Goal: Browse casually: Explore the website without a specific task or goal

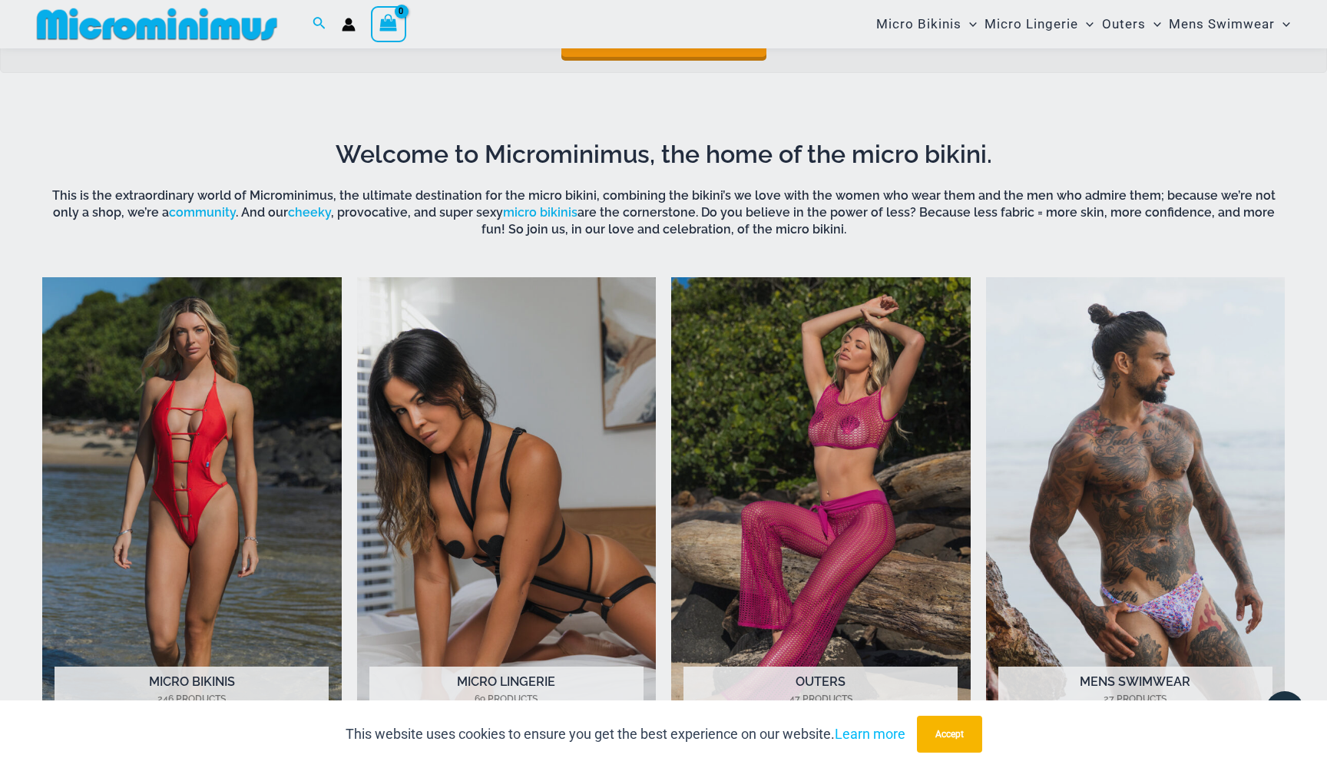
scroll to position [583, 0]
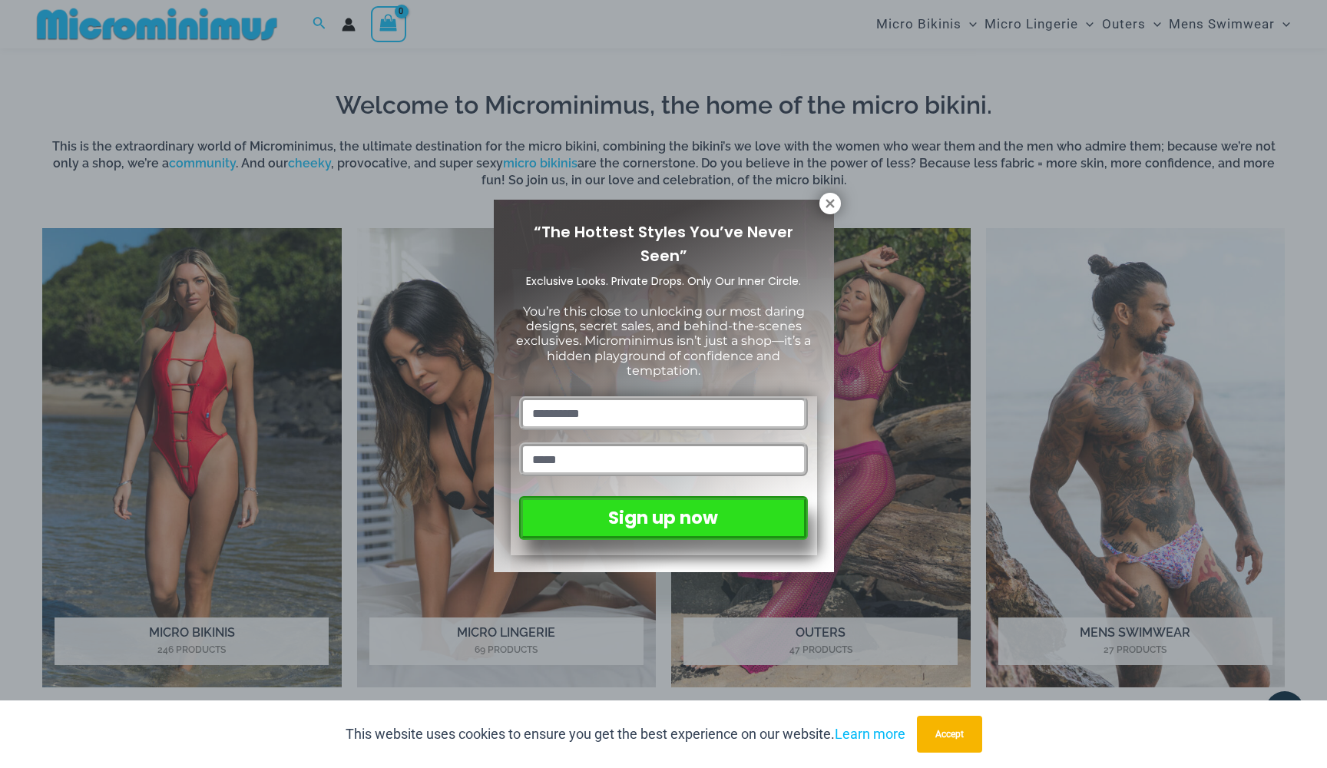
click at [685, 396] on input "text" at bounding box center [663, 413] width 288 height 34
type input "*****"
type input "*"
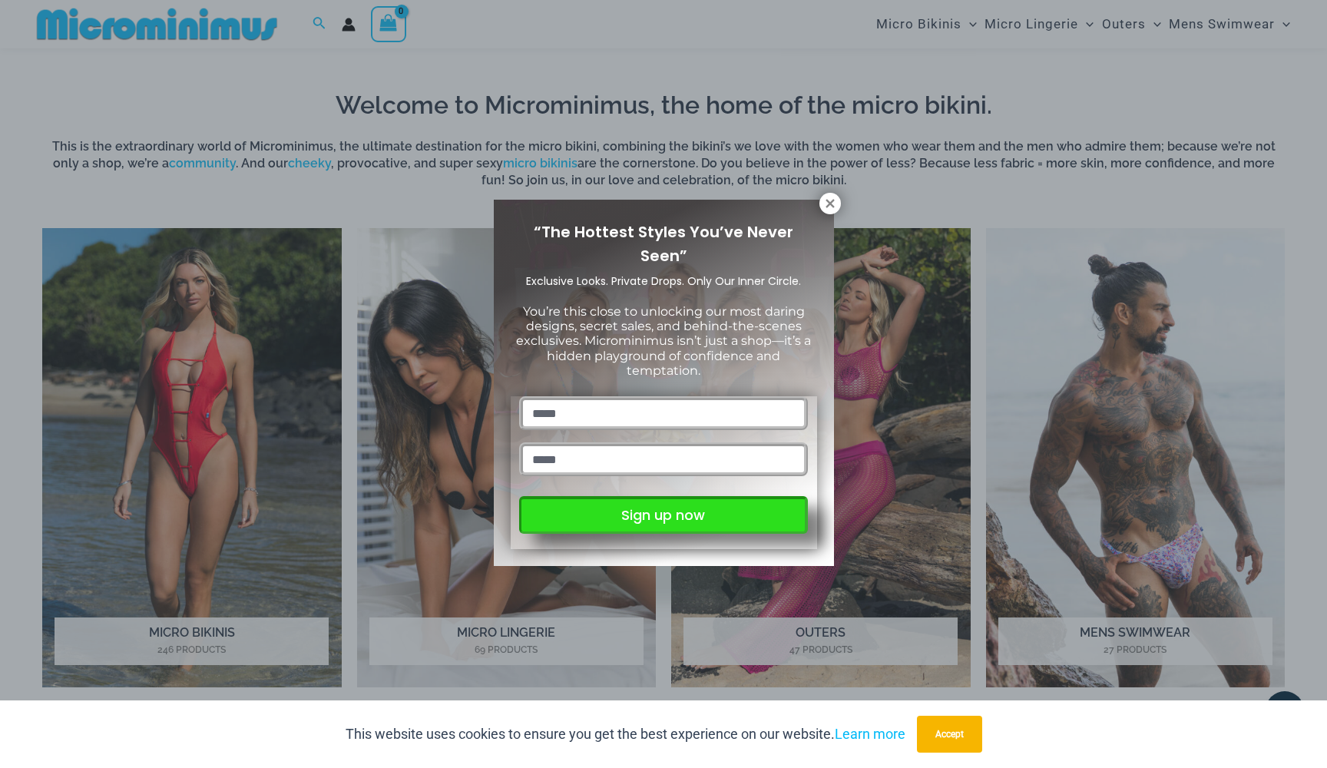
type input "**********"
click at [612, 508] on button "Sign up now" at bounding box center [663, 515] width 288 height 38
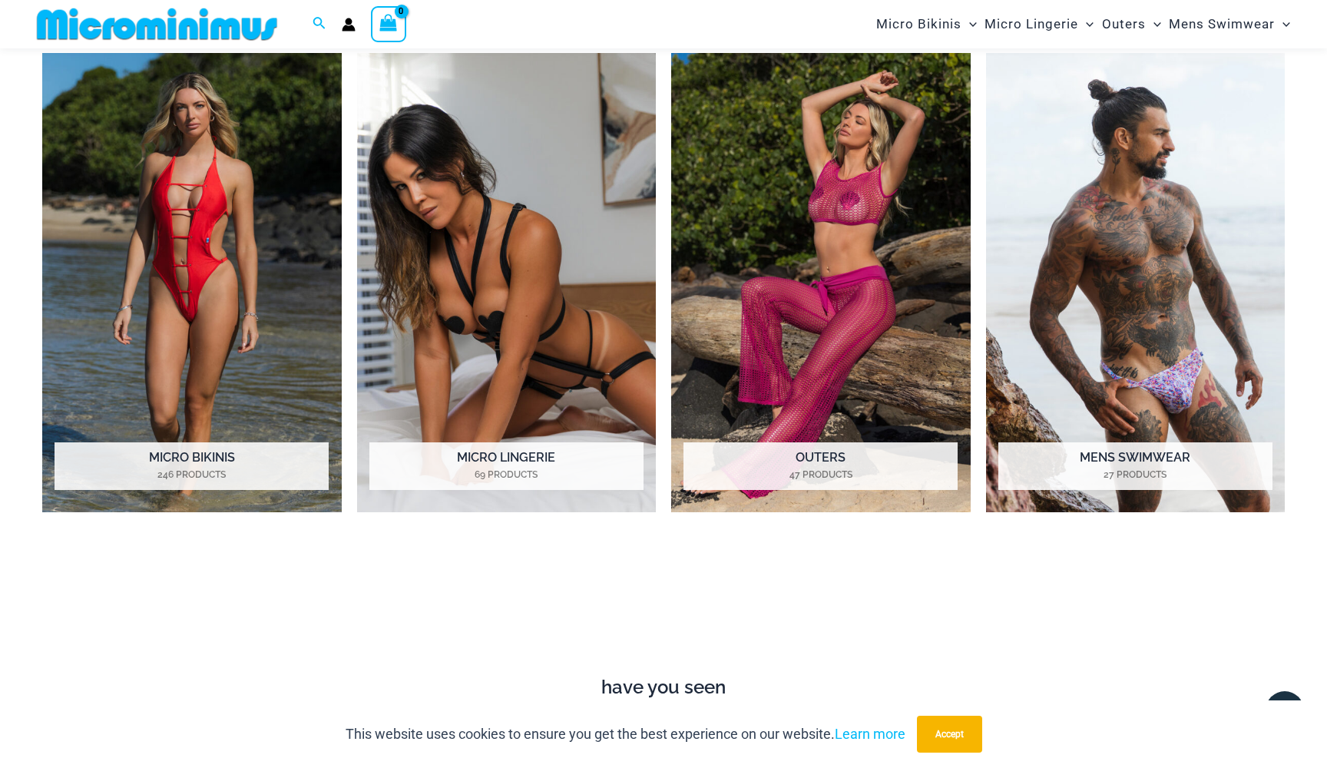
scroll to position [703, 0]
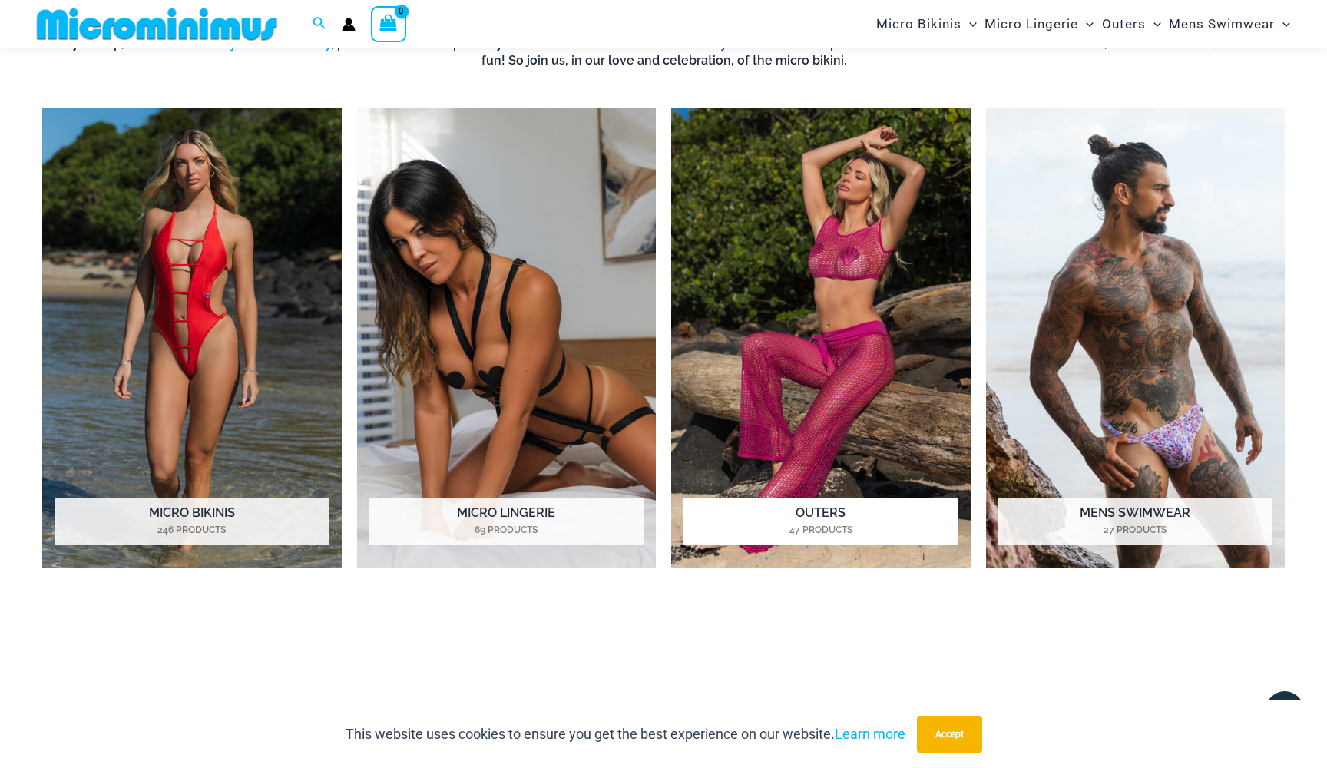
click at [829, 511] on h2 "Outers 47 Products" at bounding box center [820, 522] width 274 height 48
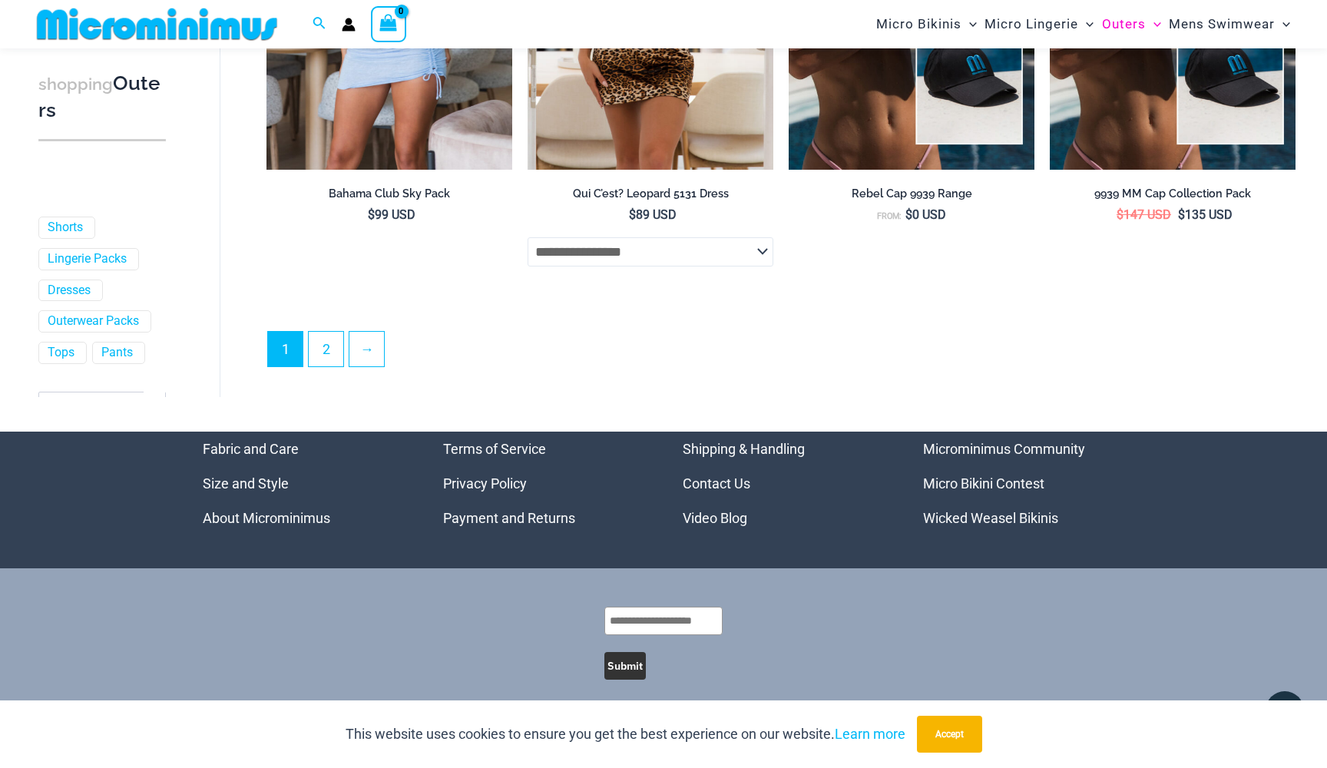
scroll to position [4067, 0]
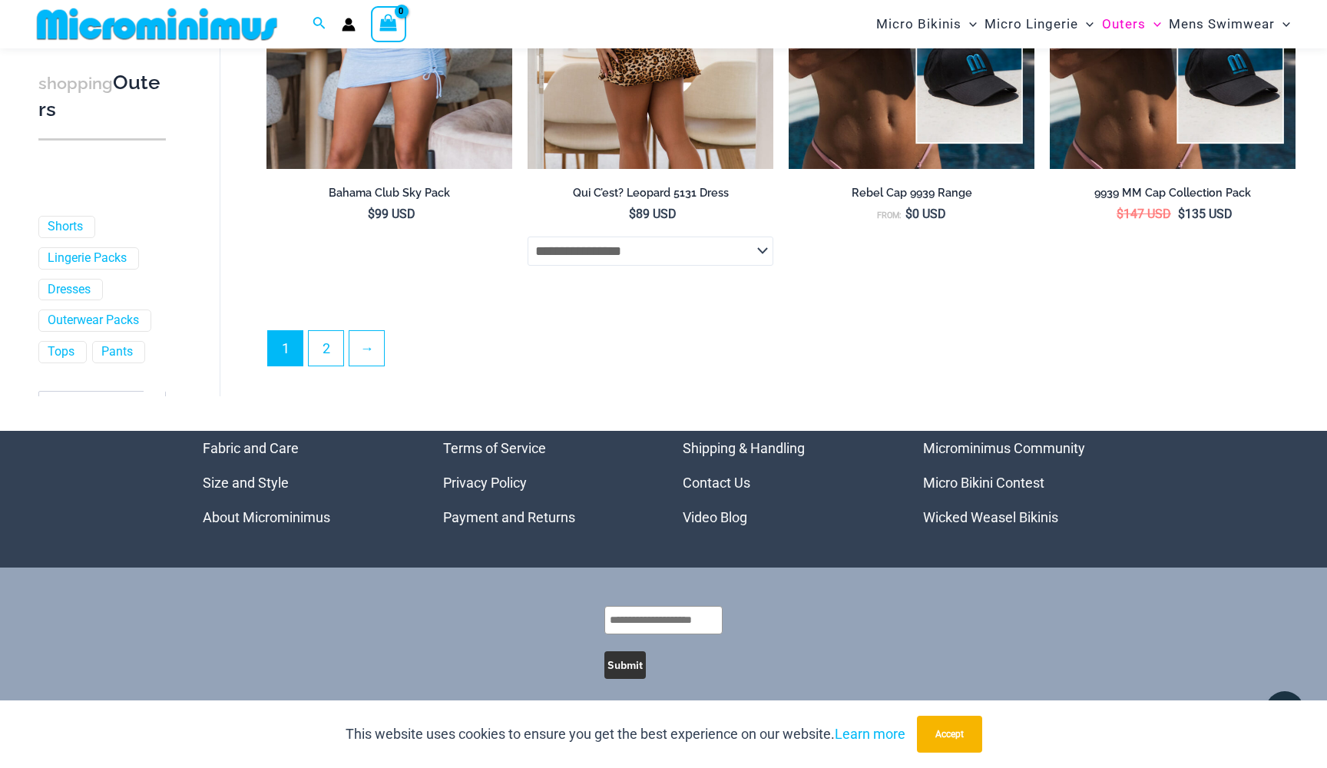
click at [610, 247] on select "**********" at bounding box center [650, 250] width 246 height 29
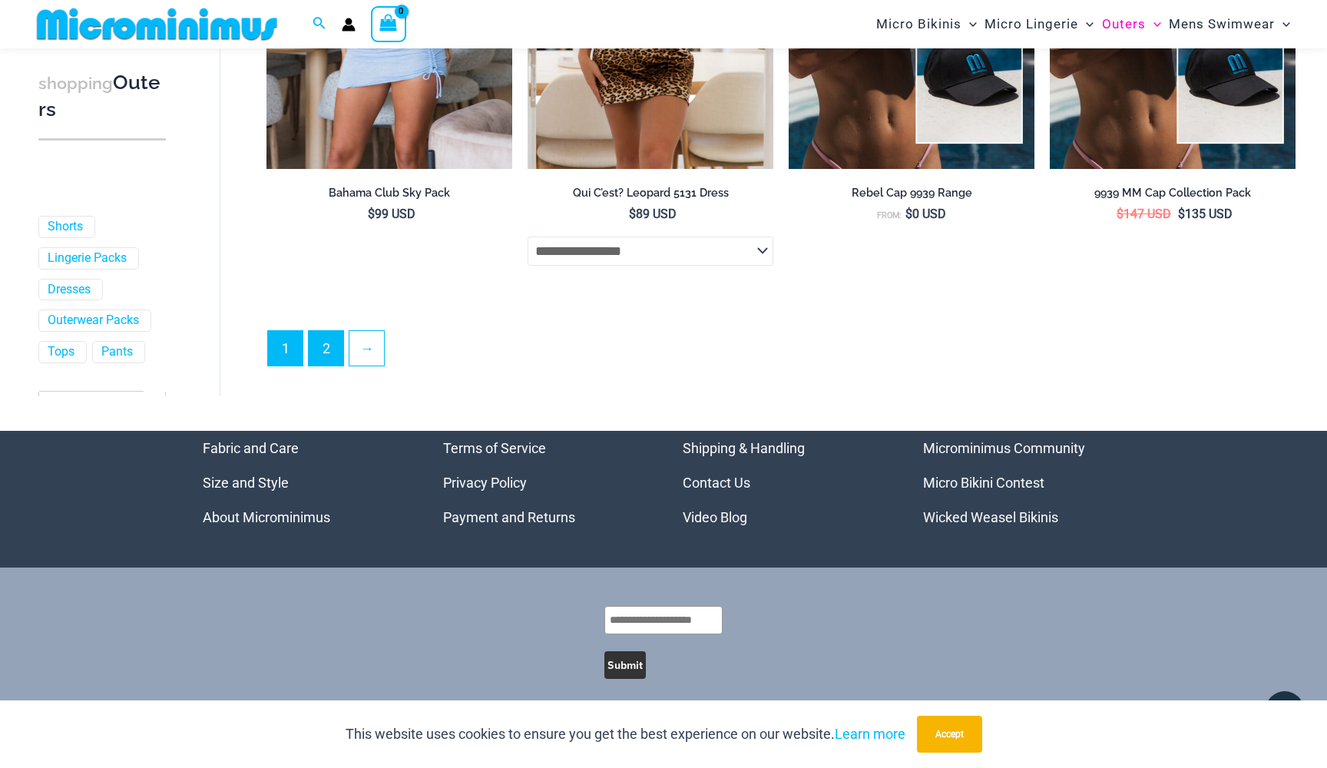
click at [326, 343] on link "2" at bounding box center [326, 348] width 35 height 35
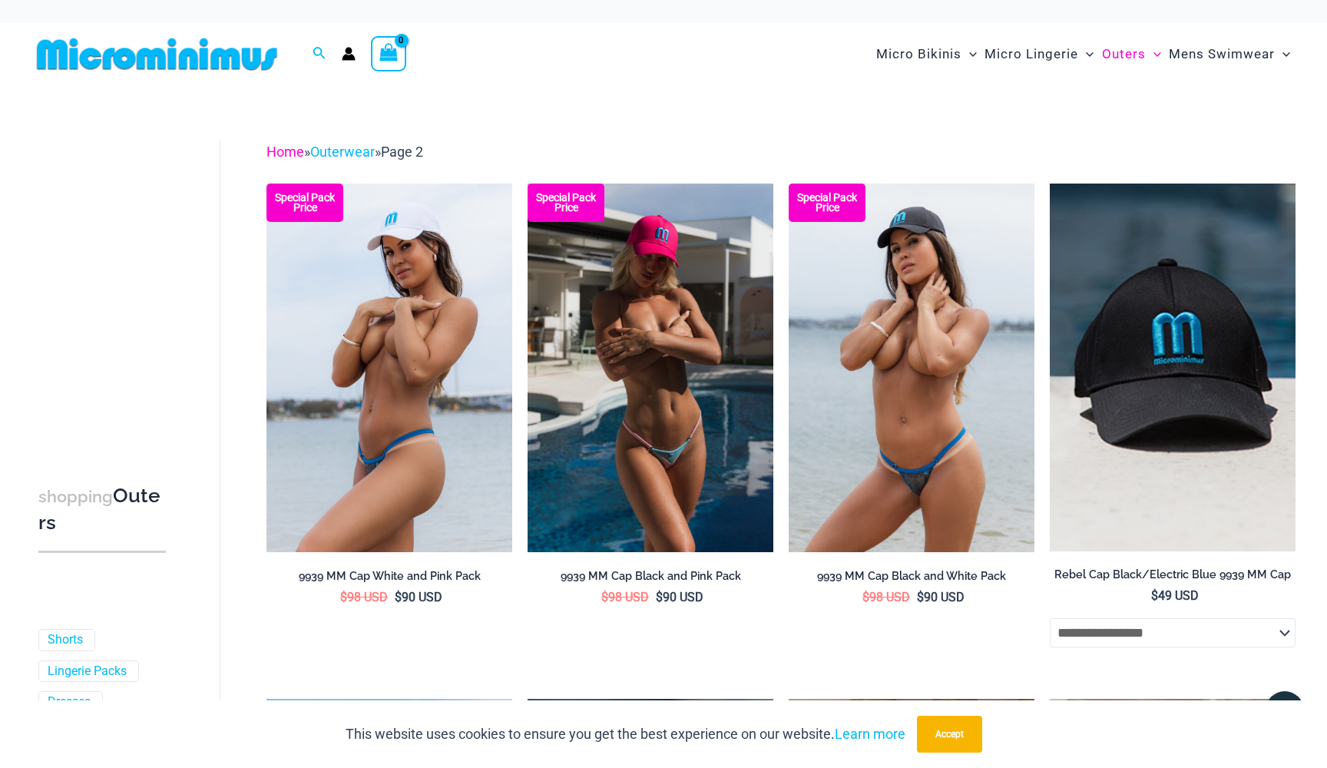
click at [293, 156] on link "Home" at bounding box center [285, 152] width 38 height 16
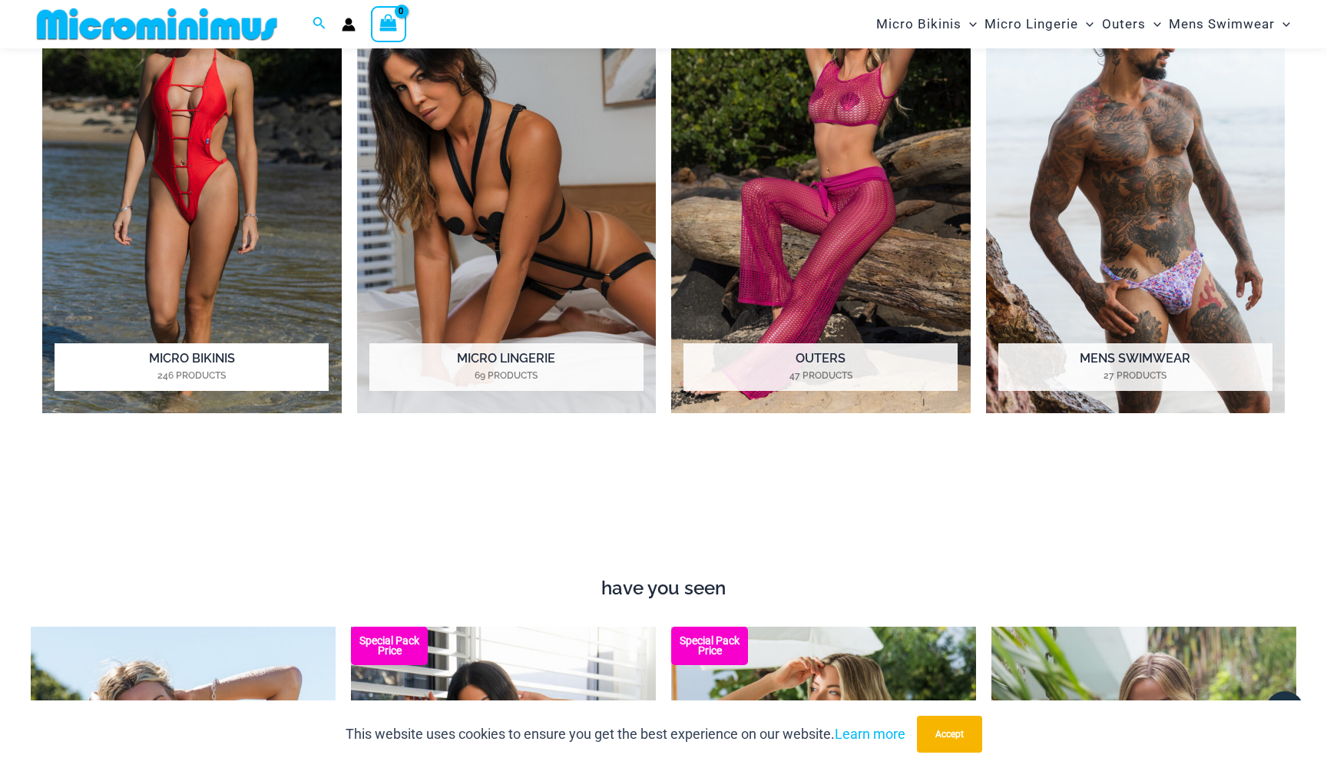
scroll to position [859, 0]
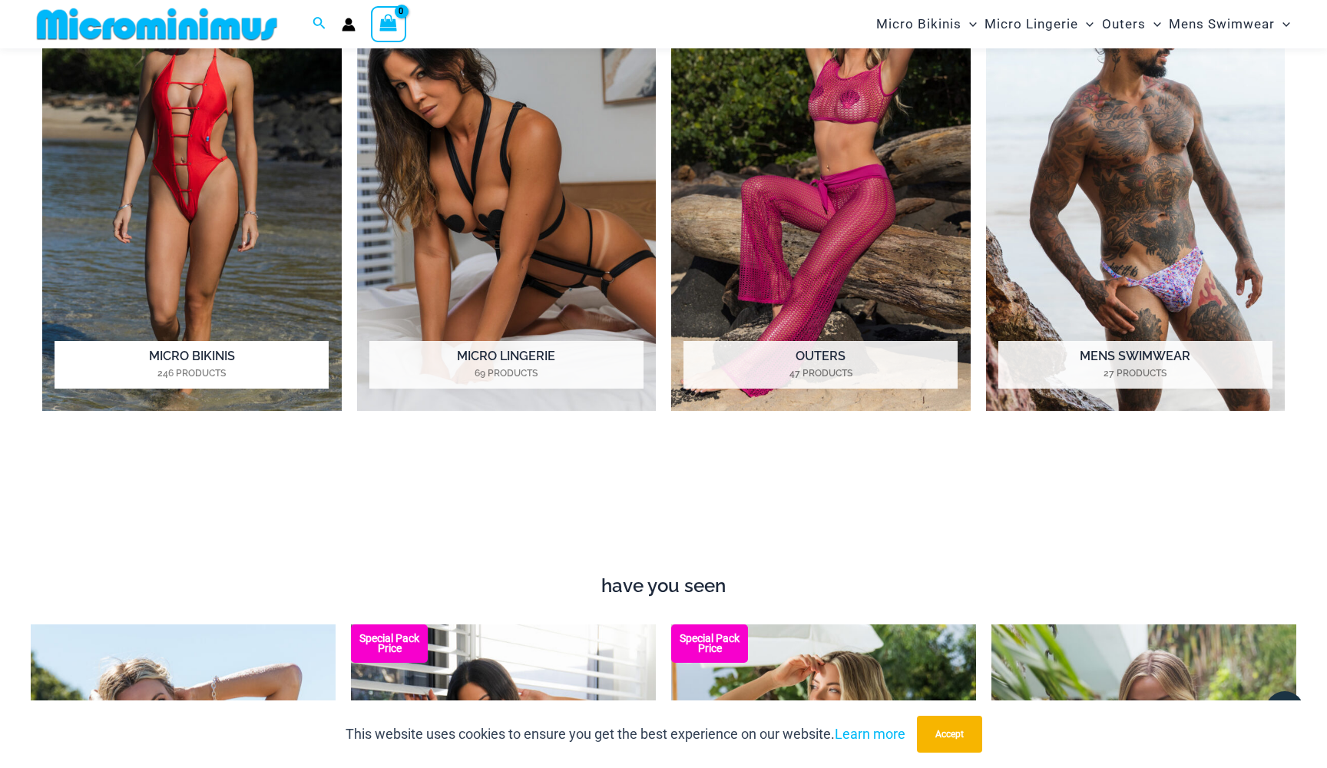
click at [233, 360] on h2 "Micro Bikinis 246 Products" at bounding box center [192, 365] width 274 height 48
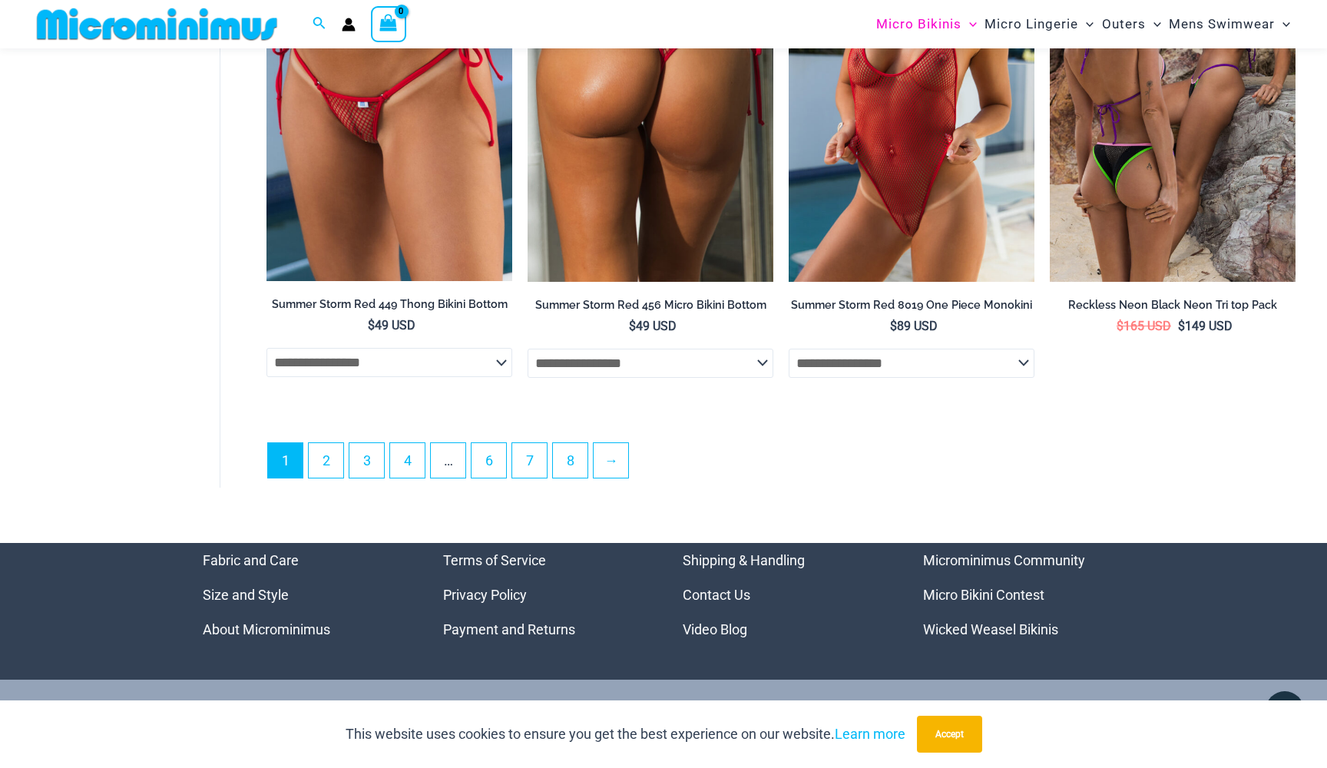
scroll to position [4191, 0]
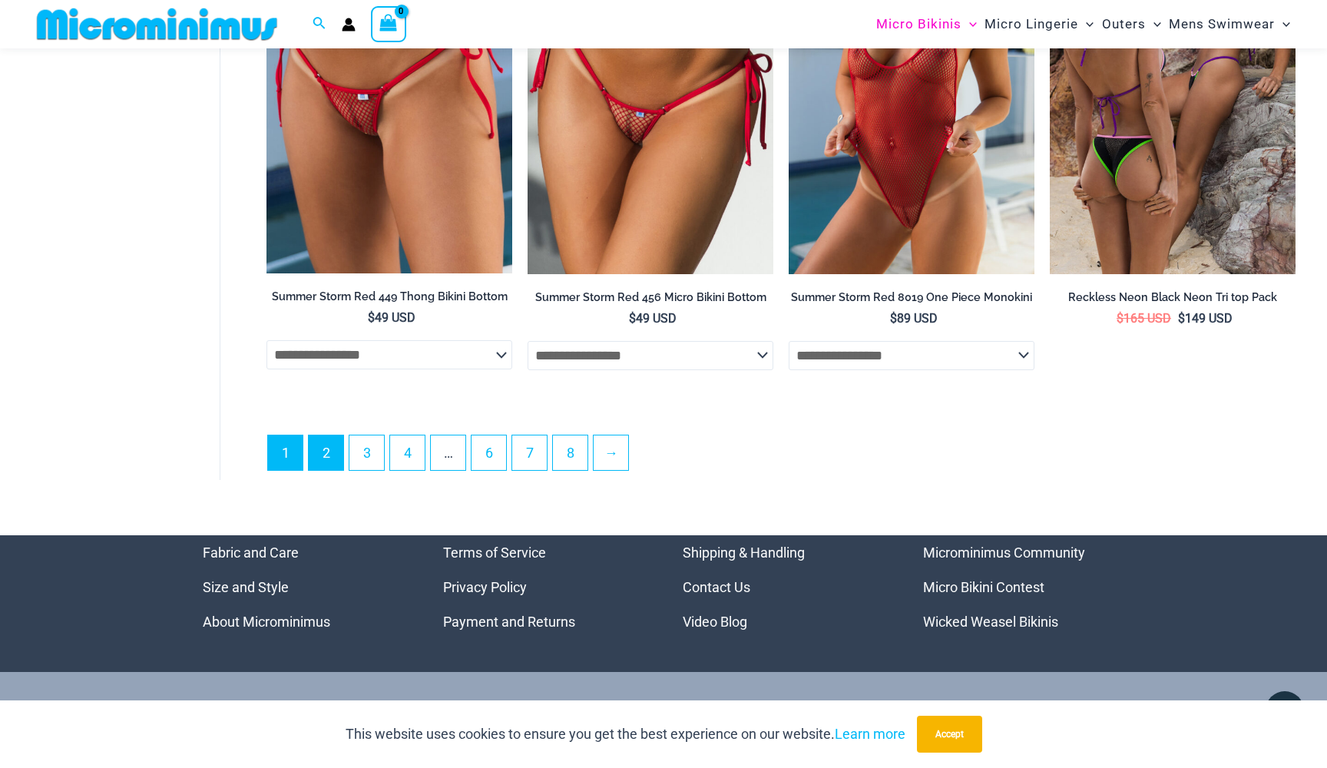
click at [330, 455] on link "2" at bounding box center [326, 452] width 35 height 35
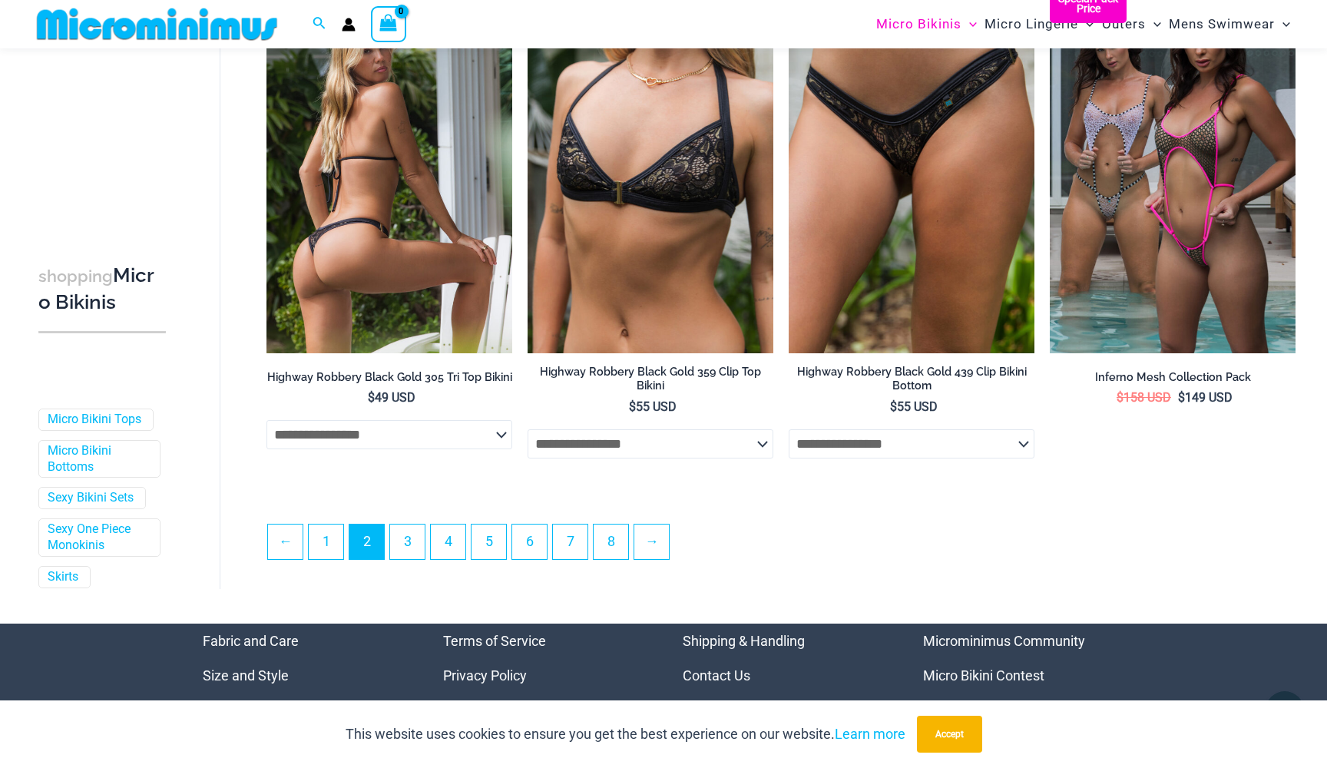
scroll to position [3843, 0]
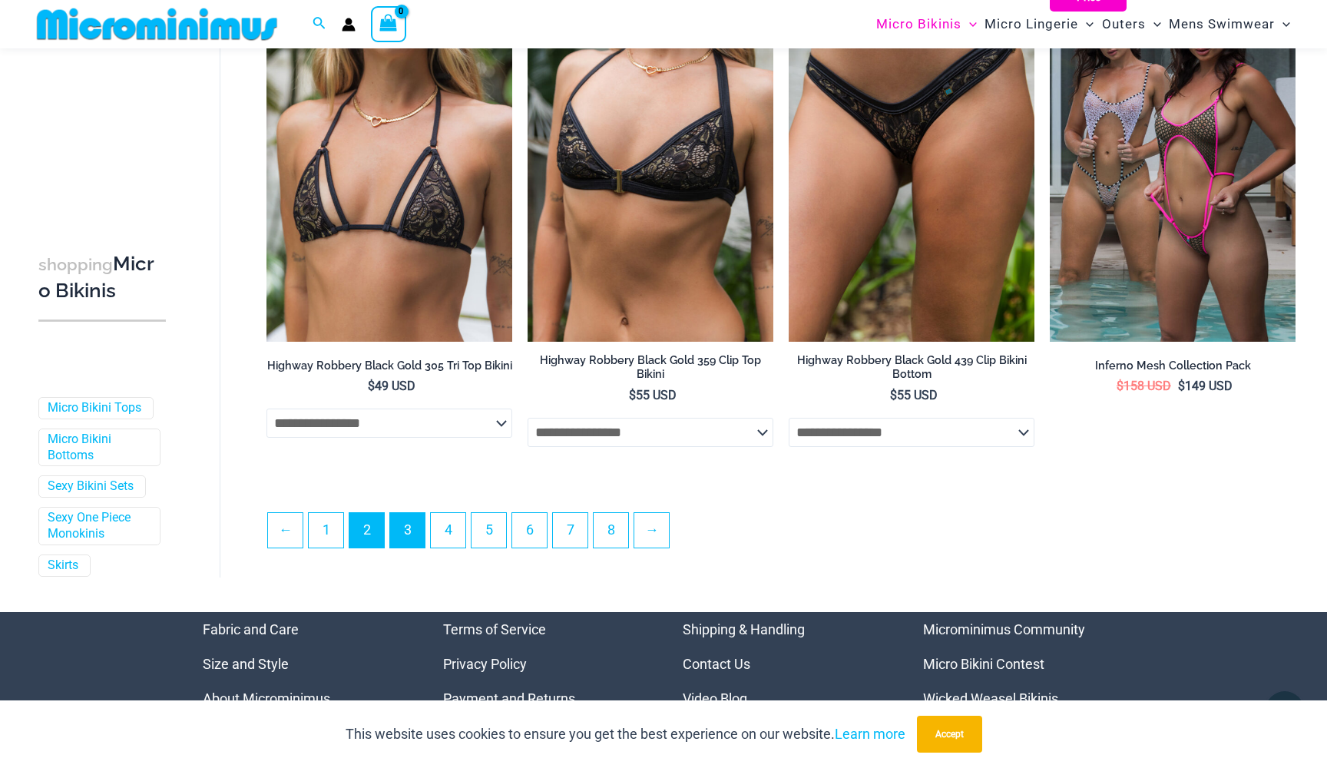
click at [409, 528] on link "3" at bounding box center [407, 530] width 35 height 35
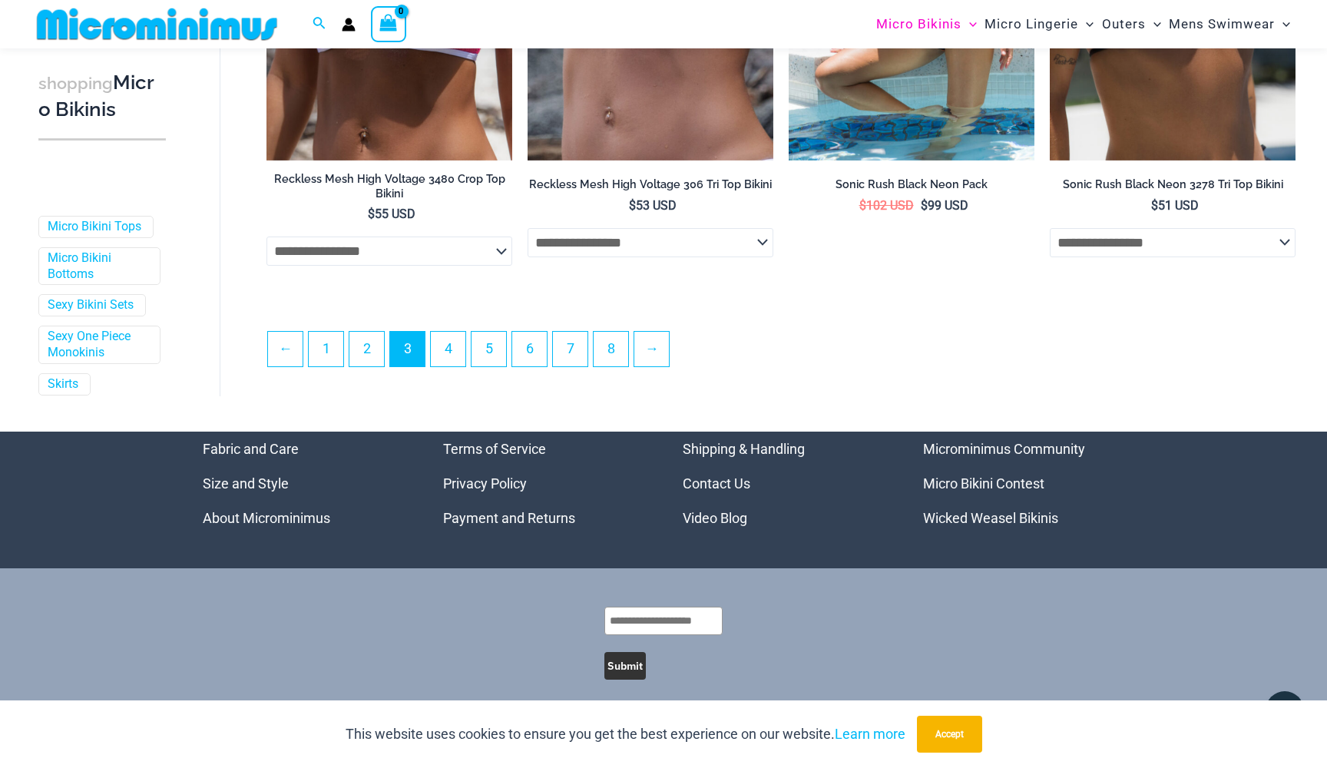
scroll to position [4017, 0]
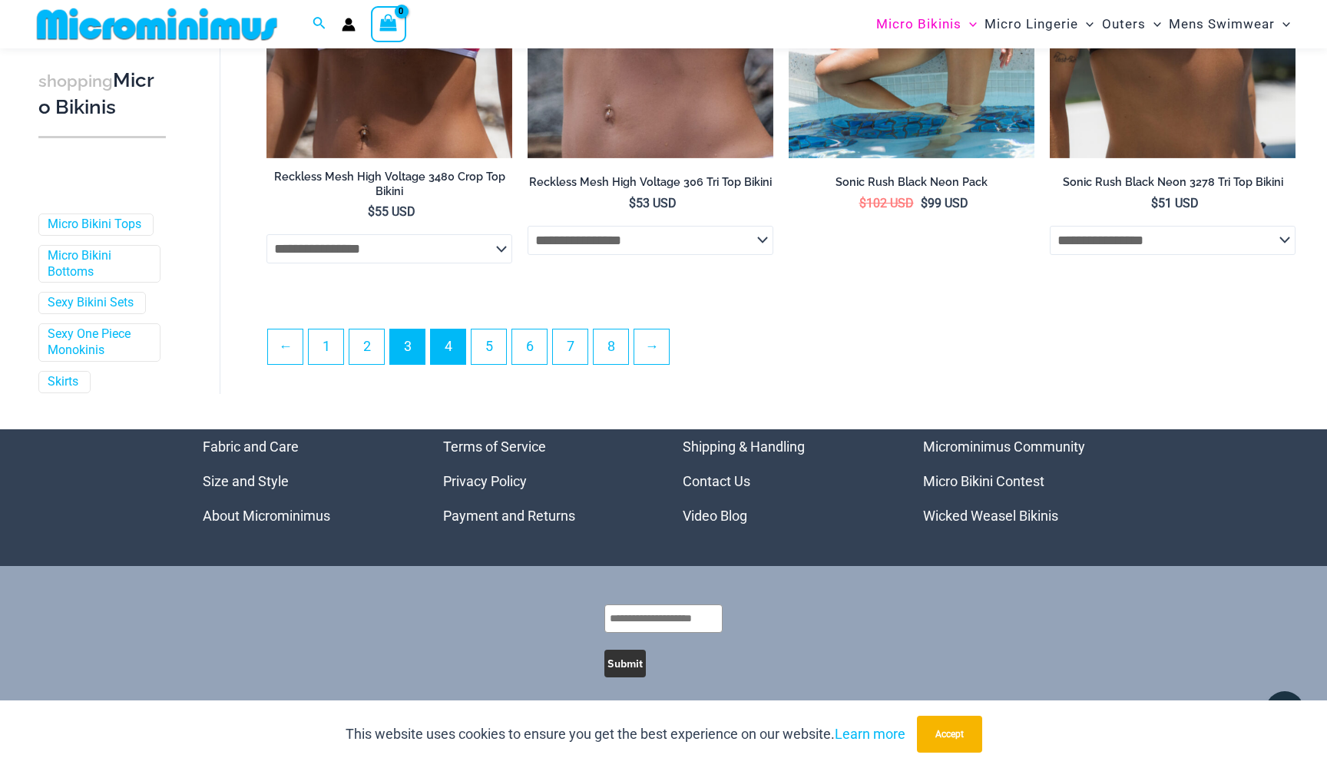
click at [458, 342] on link "4" at bounding box center [448, 346] width 35 height 35
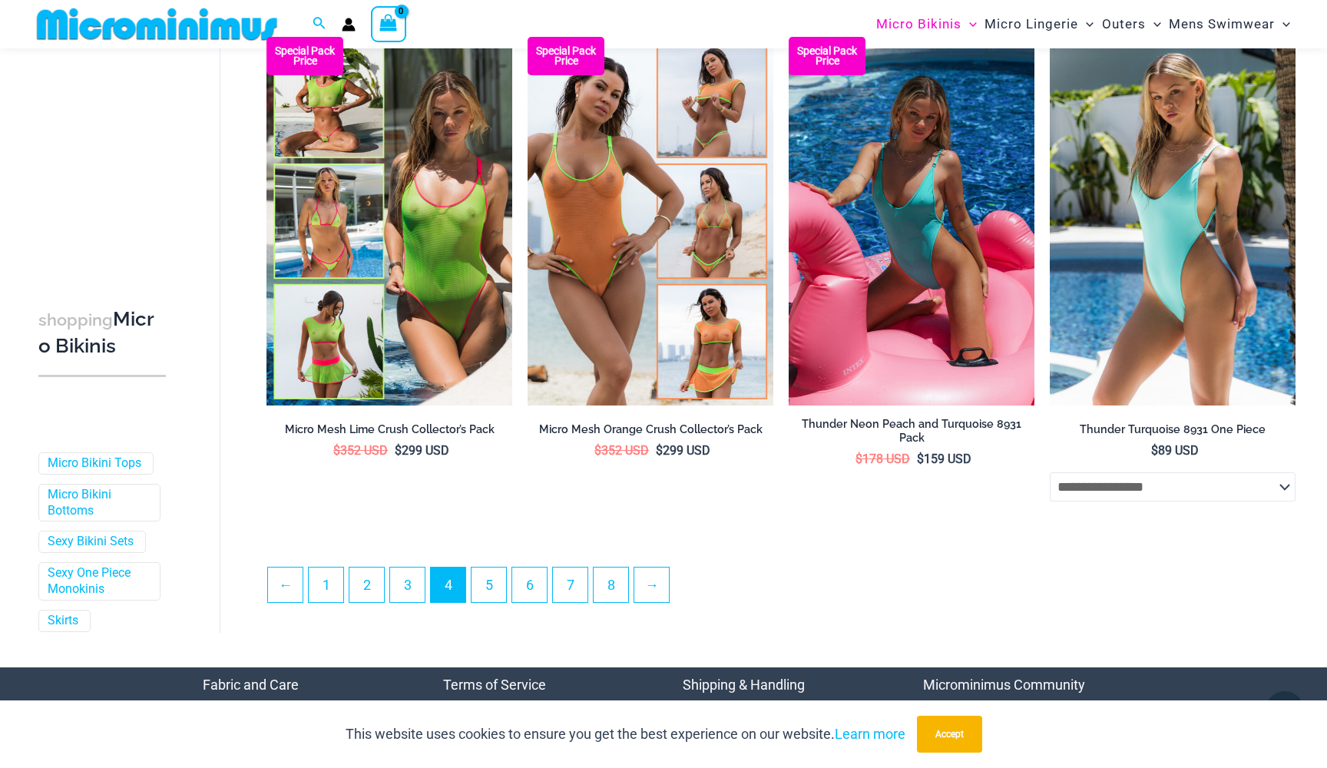
scroll to position [3719, 0]
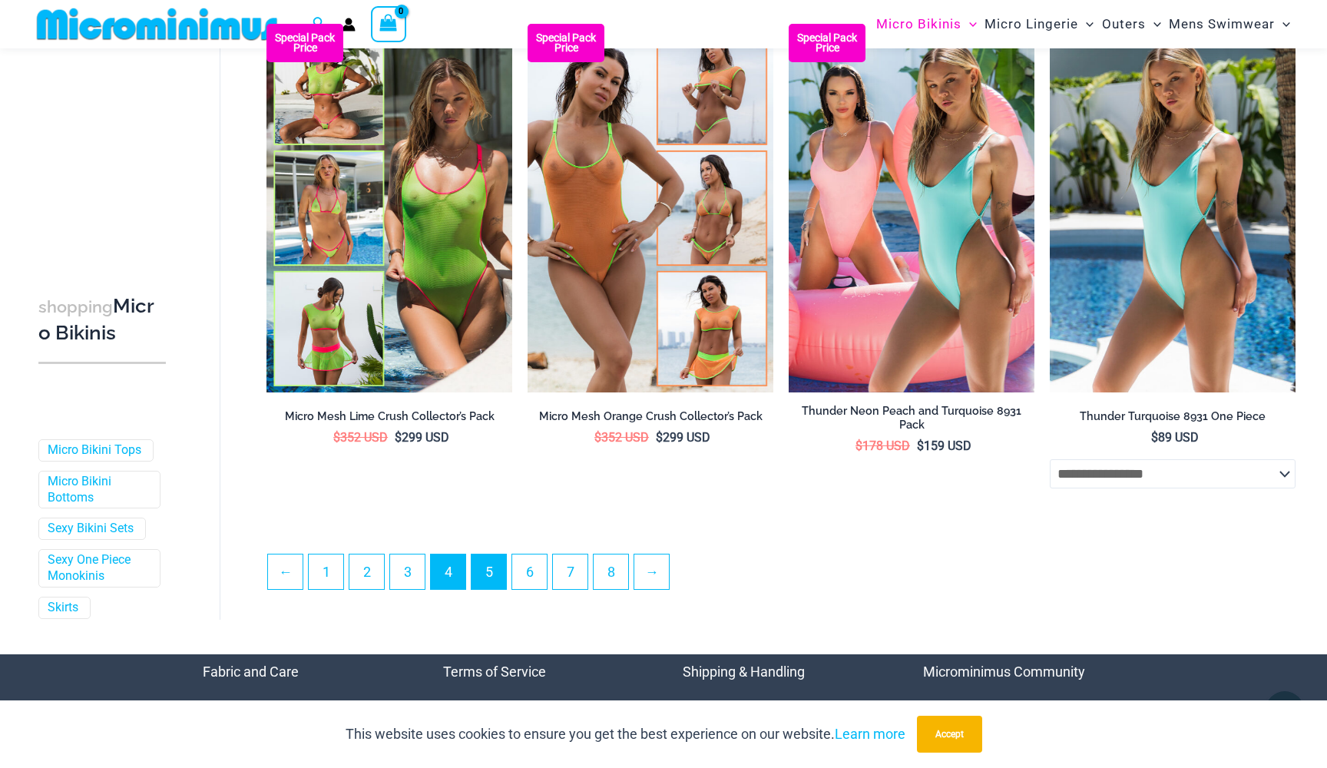
click at [496, 589] on link "5" at bounding box center [488, 571] width 35 height 35
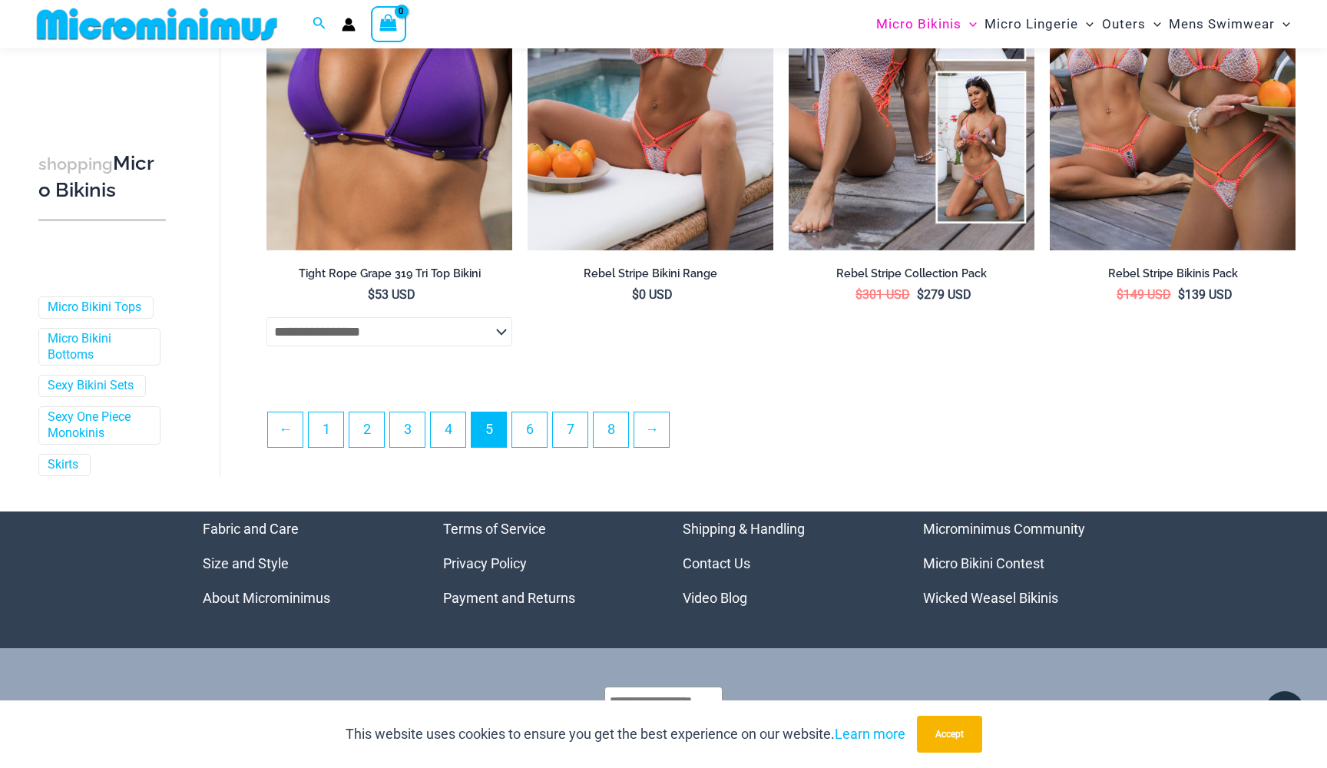
scroll to position [3911, 0]
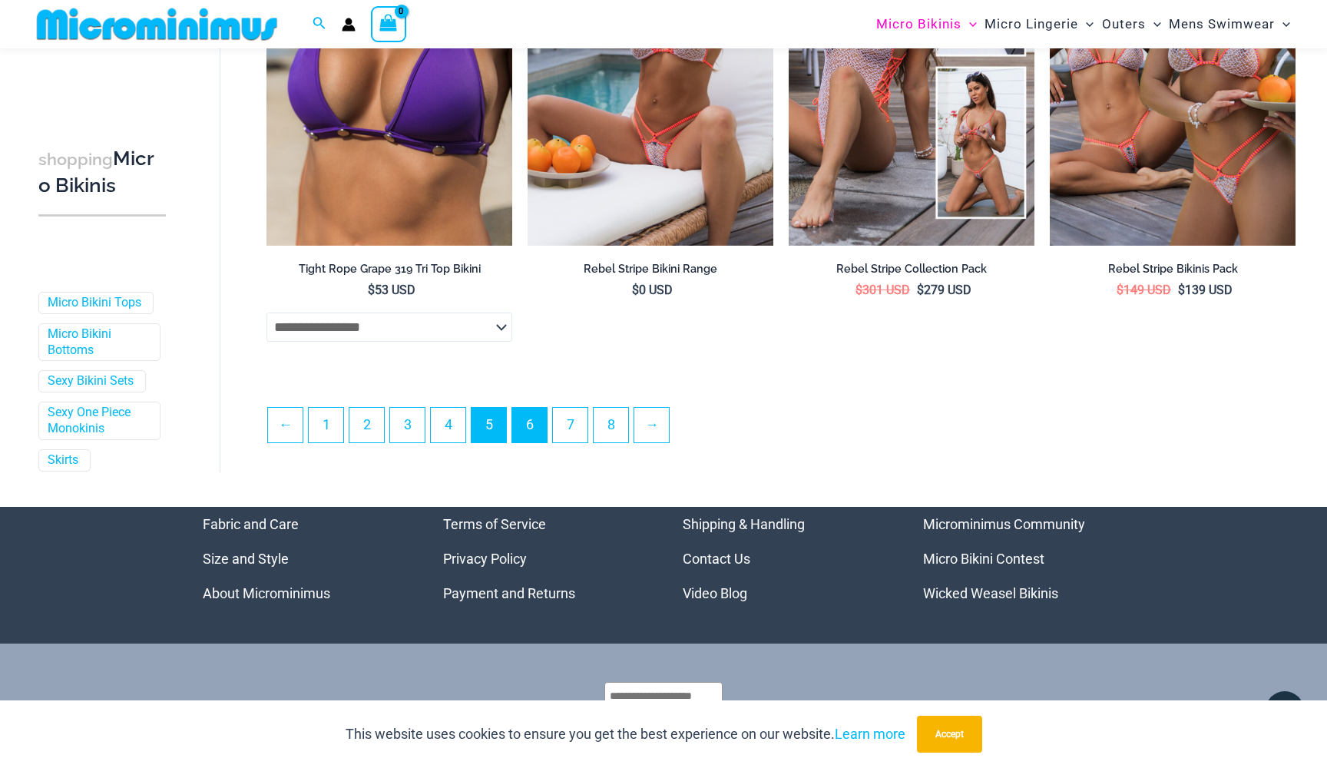
click at [528, 438] on link "6" at bounding box center [529, 425] width 35 height 35
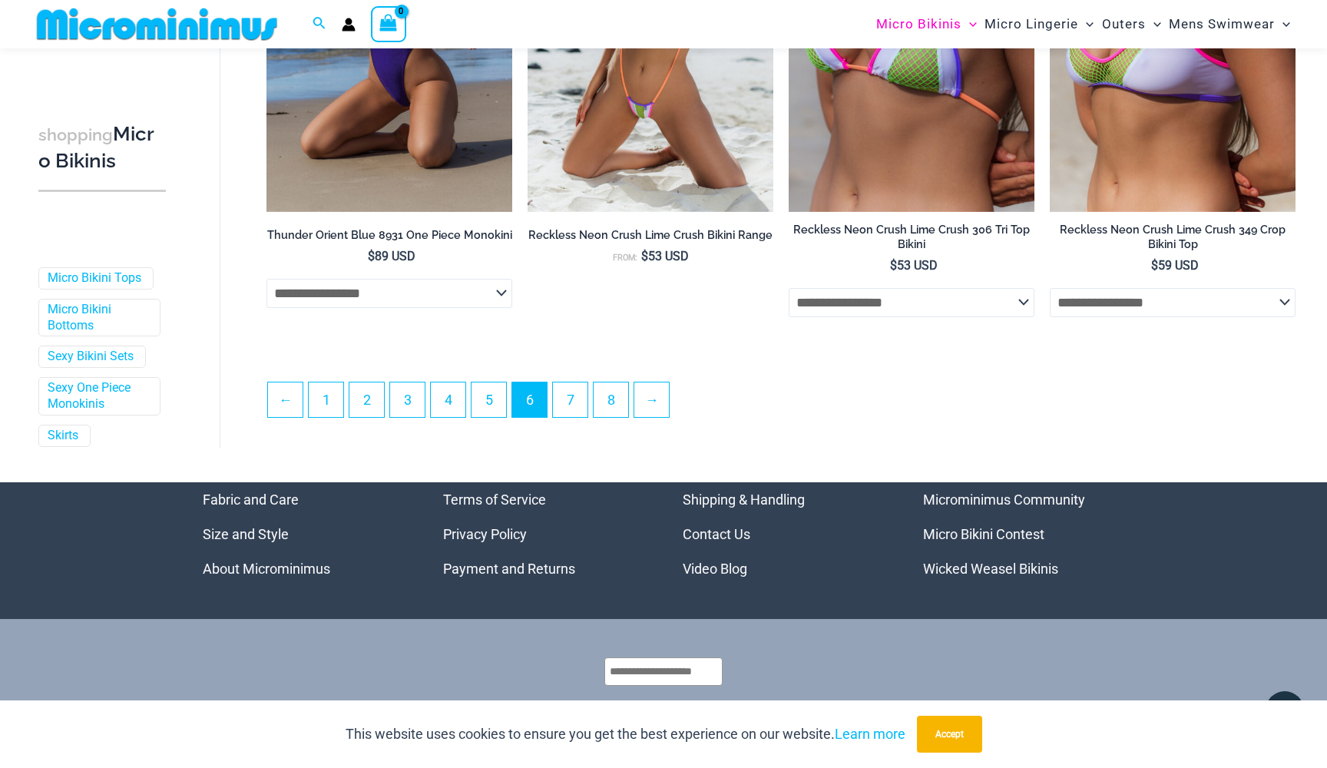
scroll to position [3951, 0]
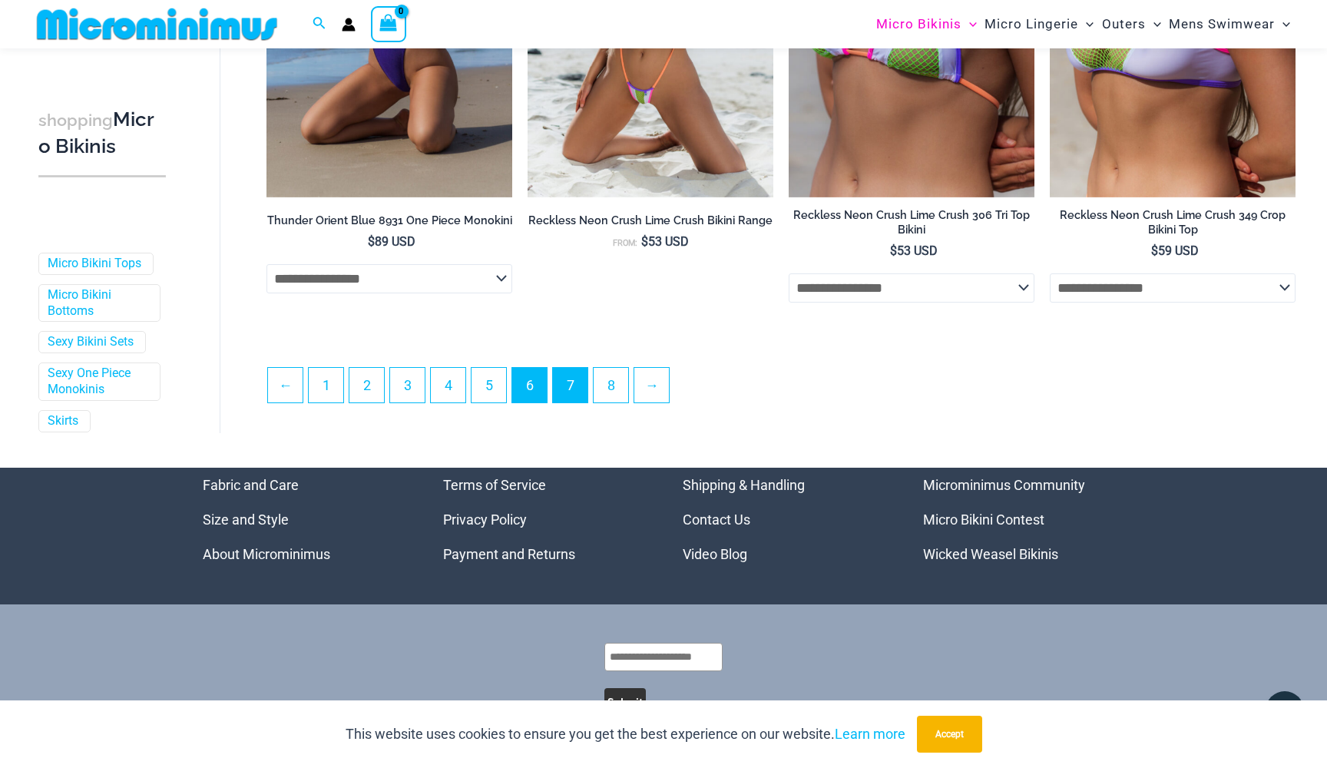
click at [581, 384] on link "7" at bounding box center [570, 385] width 35 height 35
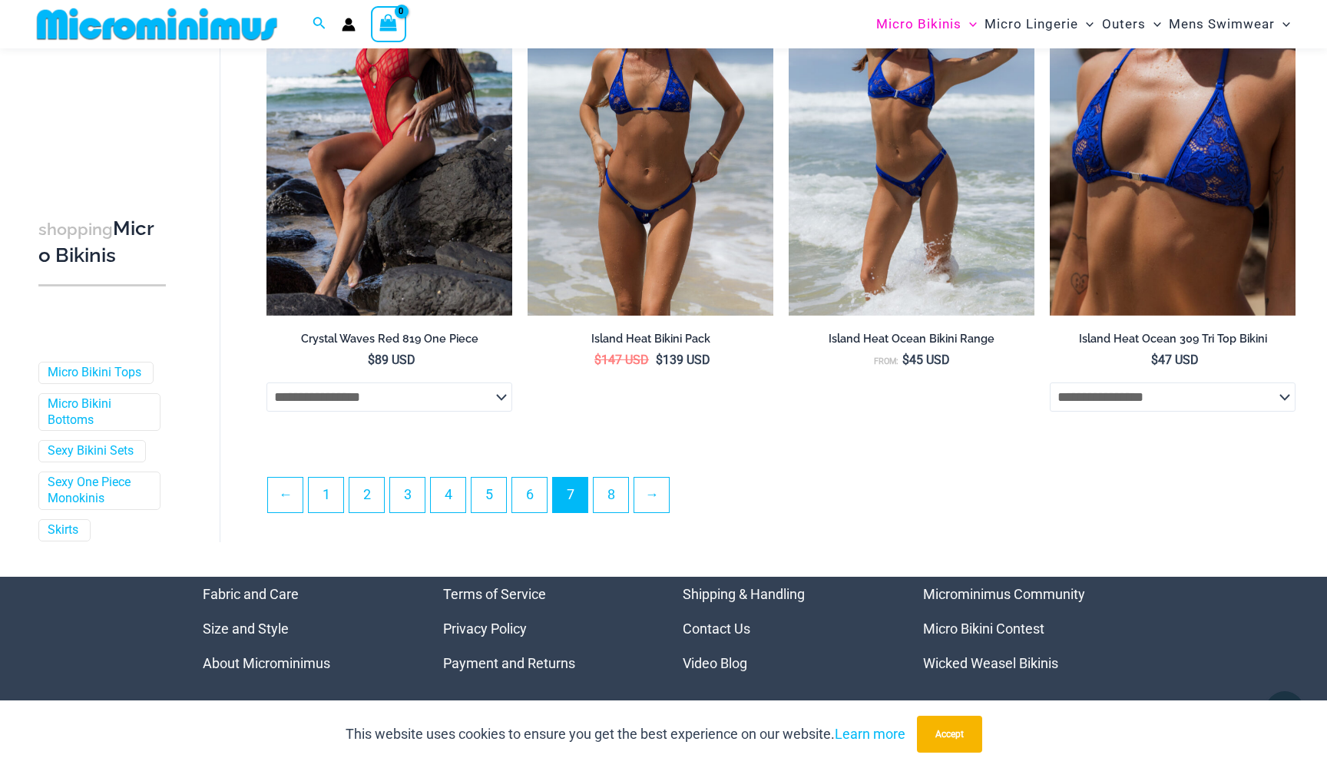
scroll to position [3845, 0]
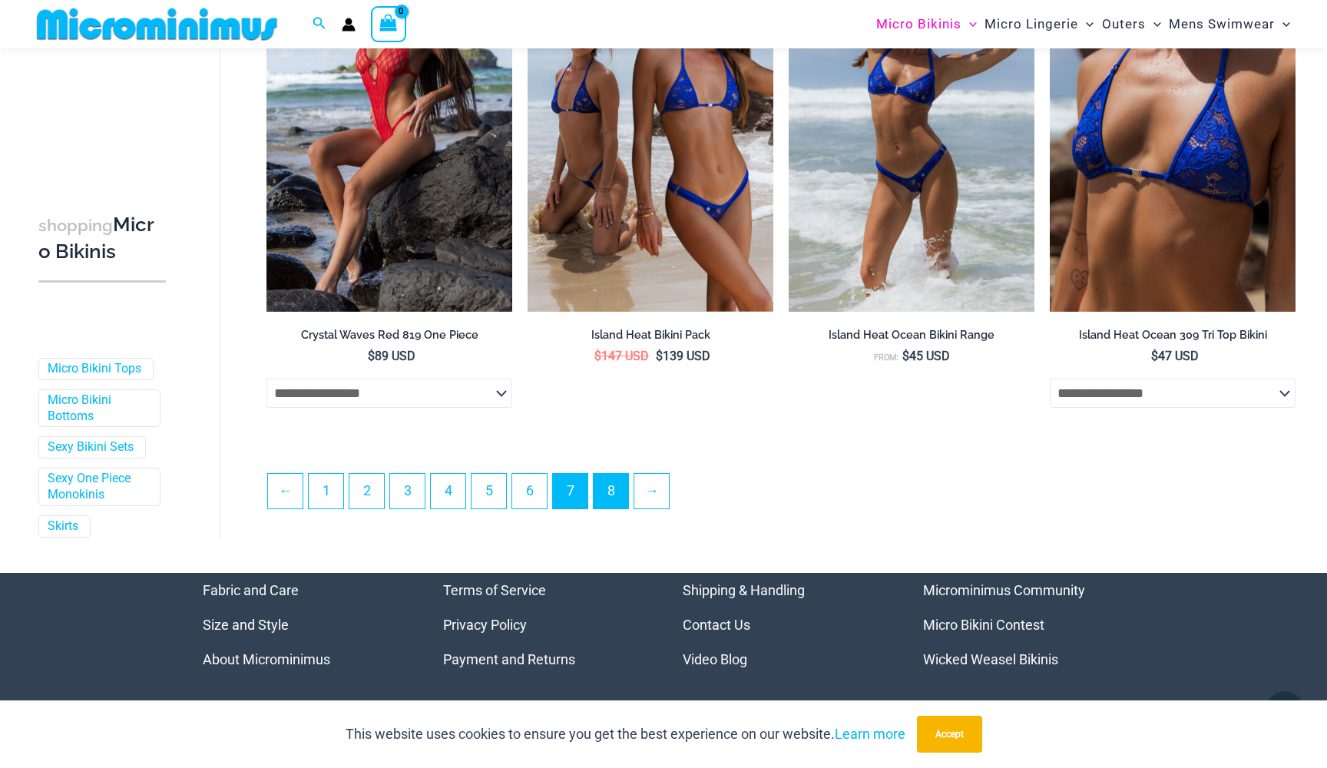
click at [618, 502] on link "8" at bounding box center [611, 491] width 35 height 35
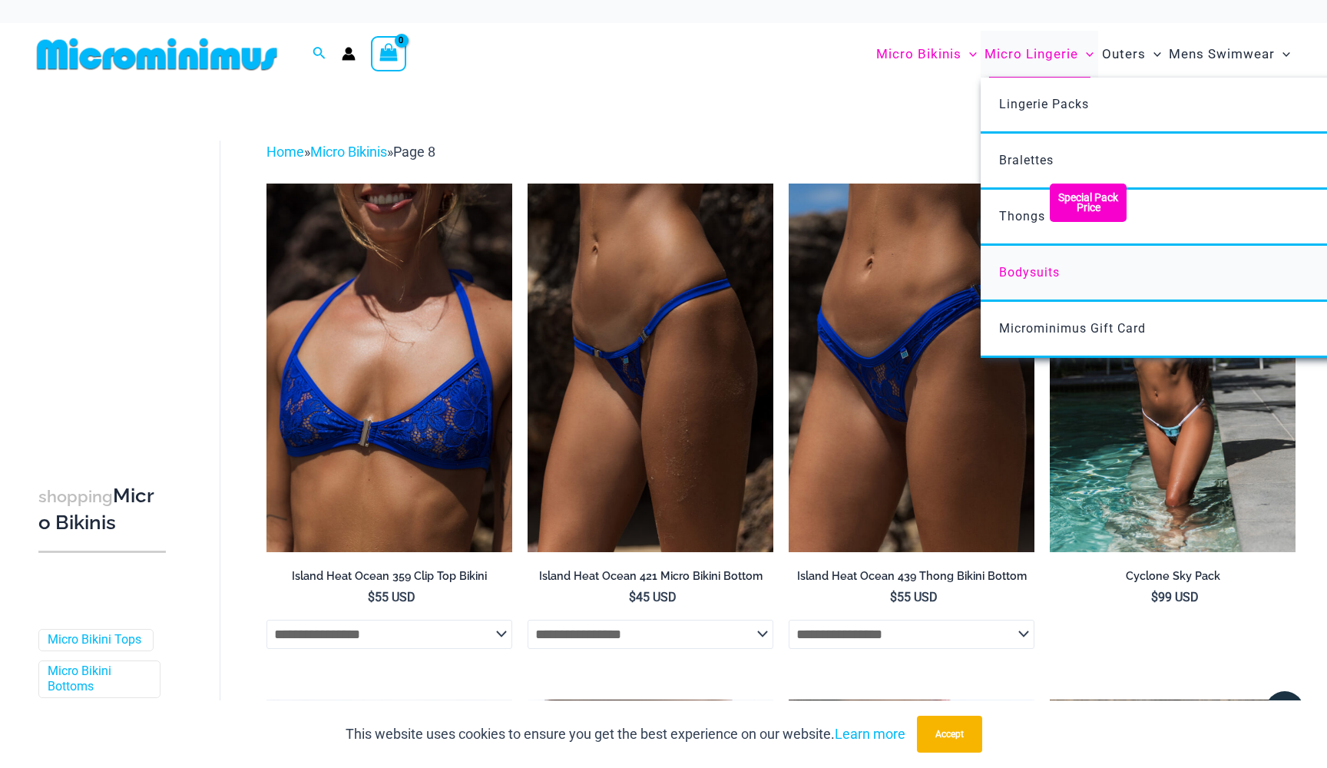
click at [1016, 267] on span "Bodysuits" at bounding box center [1029, 272] width 61 height 15
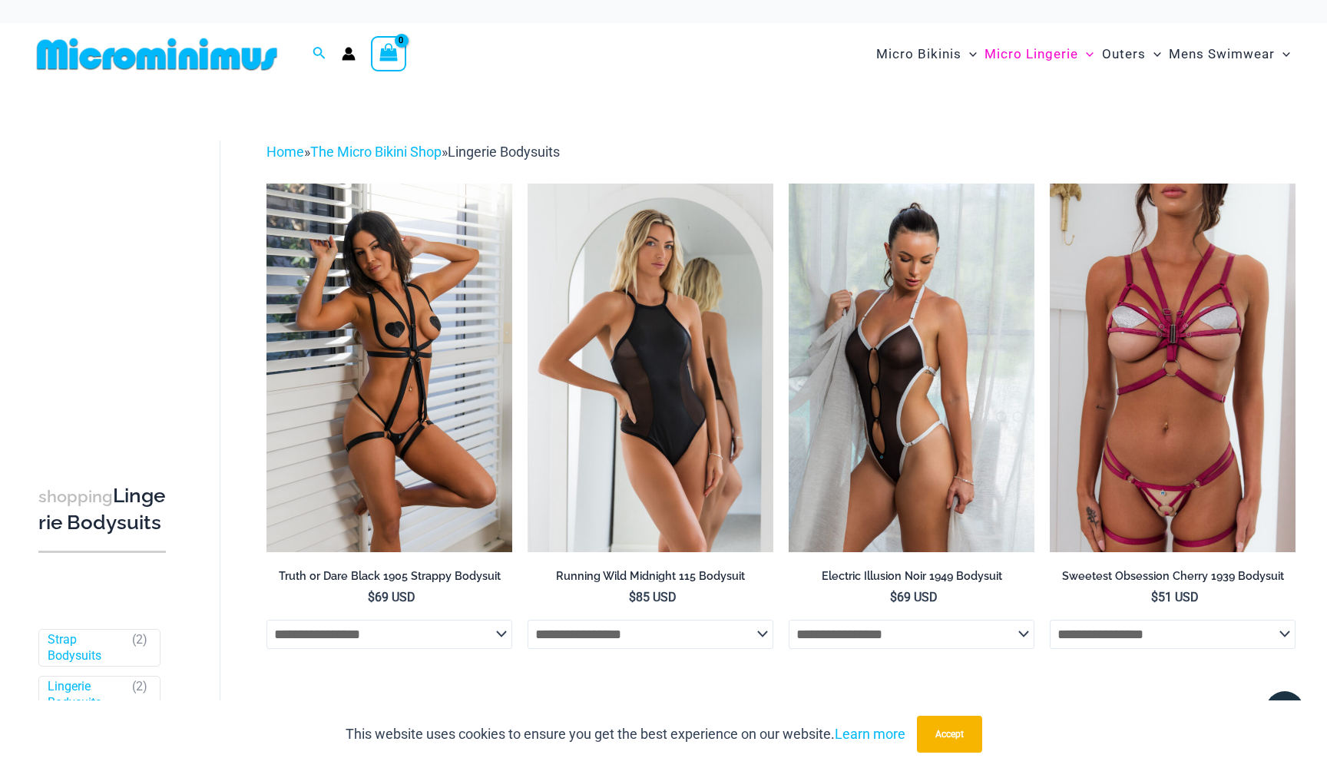
click at [644, 94] on div "shopping Lingerie Bodysuits Filters Filters by Style Strap Bodysuits ( 2 ) Ling…" at bounding box center [663, 464] width 1327 height 759
